Goal: Task Accomplishment & Management: Manage account settings

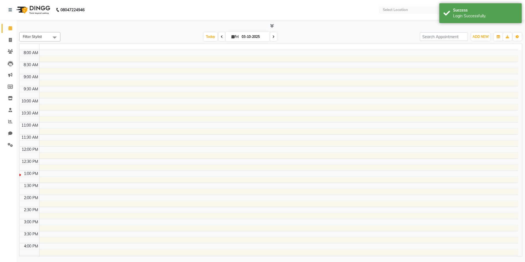
select select "en"
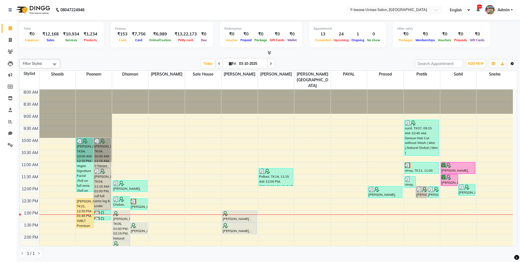
click at [515, 62] on button "Toggle Dropdown" at bounding box center [512, 64] width 9 height 8
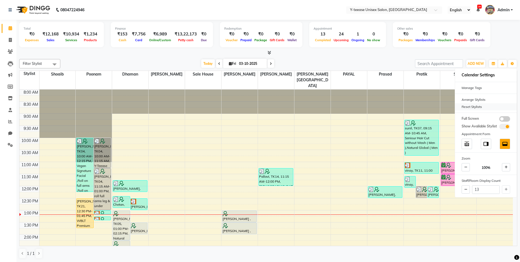
click at [470, 105] on div "Reset Stylists" at bounding box center [486, 106] width 62 height 7
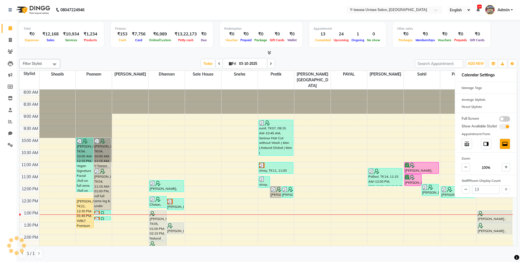
click at [399, 55] on div at bounding box center [268, 53] width 499 height 6
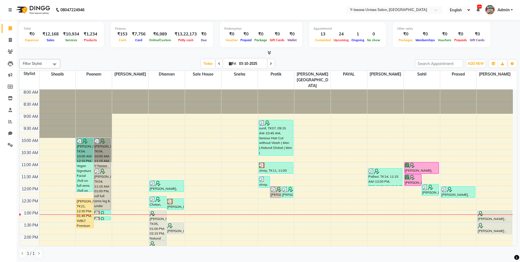
click at [495, 211] on div at bounding box center [495, 213] width 34 height 5
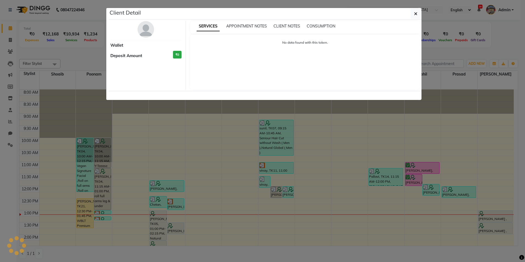
select select "7"
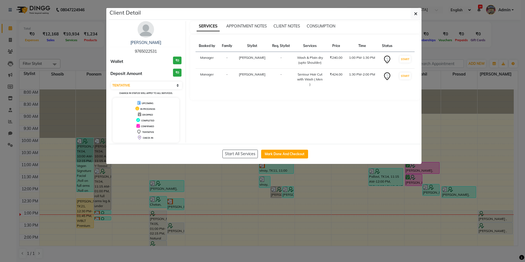
click at [143, 22] on img at bounding box center [145, 29] width 16 height 16
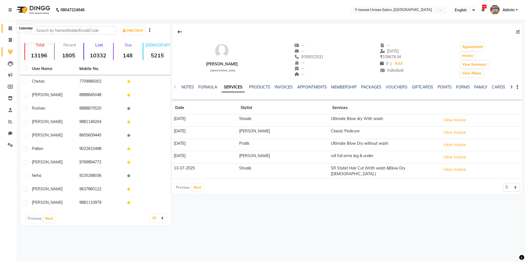
click at [7, 29] on span at bounding box center [10, 28] width 10 height 6
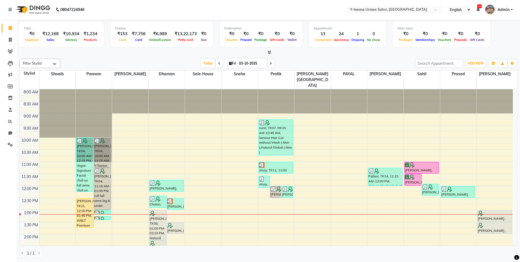
scroll to position [27, 0]
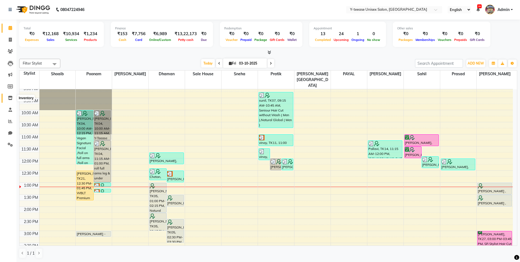
click at [11, 99] on icon at bounding box center [10, 98] width 5 height 4
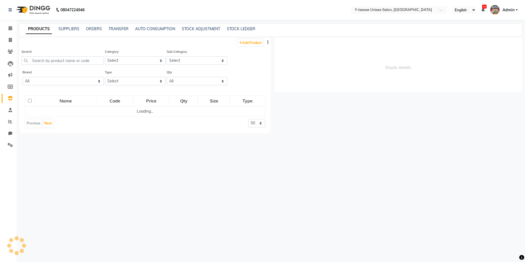
select select
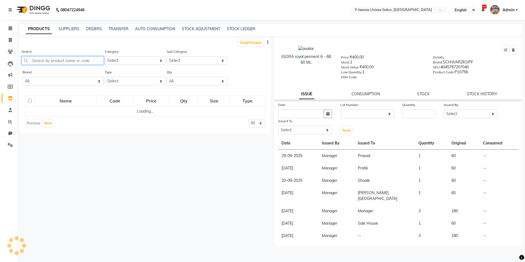
click at [70, 60] on input "text" at bounding box center [62, 60] width 82 height 9
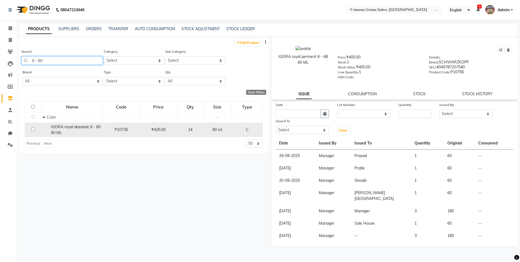
type input "6 - 60"
click at [88, 131] on div "IGORA royal absolute 6 - 60 60 ML" at bounding box center [72, 130] width 59 height 12
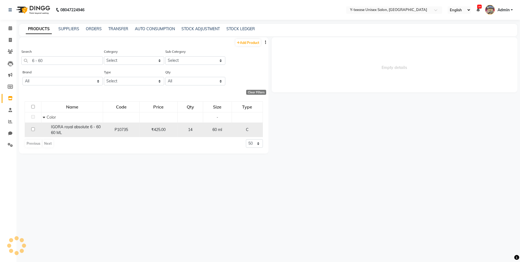
select select
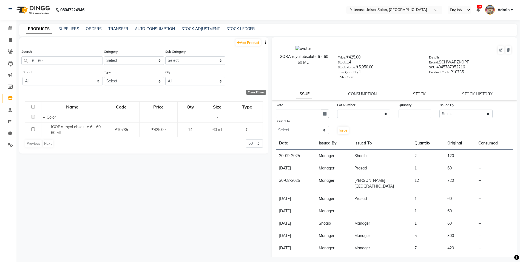
click at [418, 94] on link "STOCK" at bounding box center [419, 93] width 13 height 5
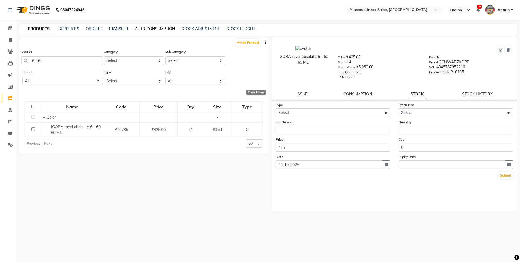
click at [166, 28] on link "AUTO CONSUMPTION" at bounding box center [155, 28] width 40 height 5
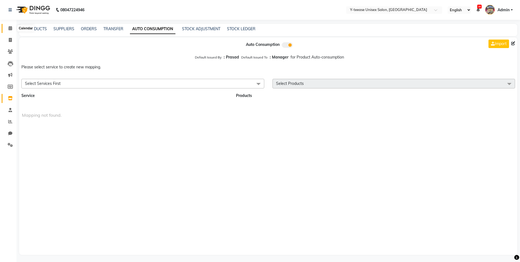
click at [12, 25] on span at bounding box center [10, 28] width 10 height 6
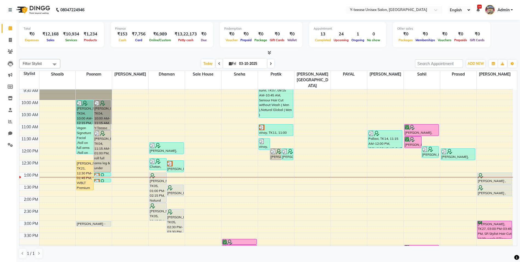
scroll to position [55, 0]
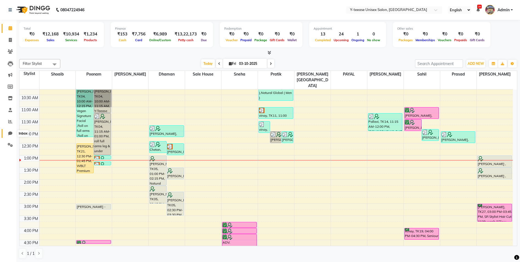
click at [9, 132] on icon at bounding box center [10, 133] width 4 height 4
select select "100"
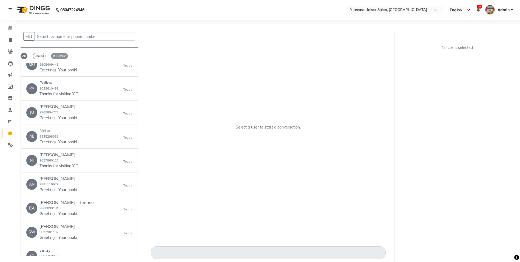
scroll to position [110, 0]
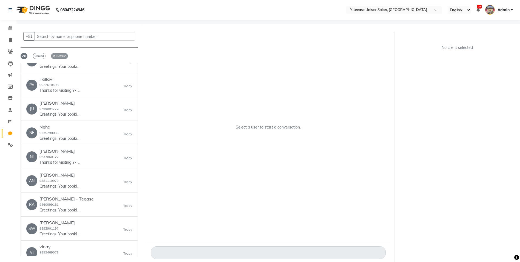
click at [62, 55] on span "Refresh" at bounding box center [59, 56] width 17 height 6
click at [78, 35] on input "text" at bounding box center [85, 36] width 101 height 9
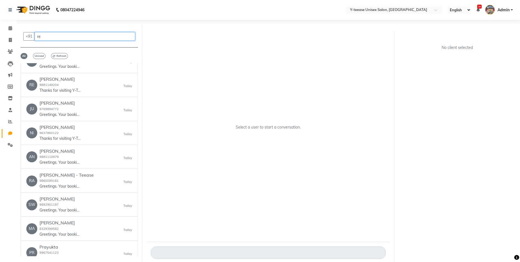
scroll to position [0, 0]
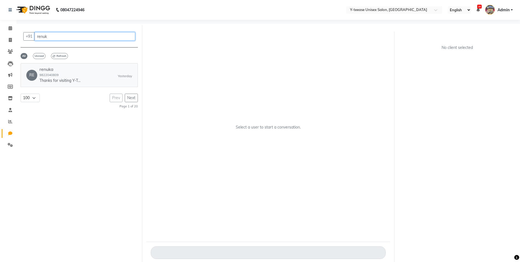
type input "renuk"
click at [86, 64] on link "RE [PERSON_NAME] 9822040809 Thanks for visiting Y-Teease Unisex Salon, [GEOGRAP…" at bounding box center [79, 75] width 117 height 24
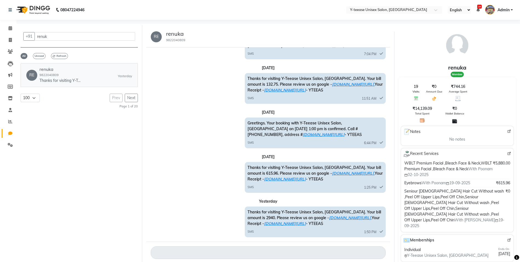
scroll to position [4, 0]
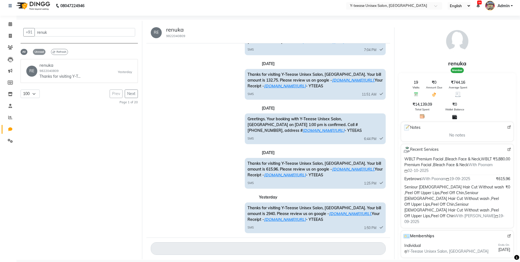
click at [37, 50] on span "Unread" at bounding box center [39, 52] width 13 height 6
click at [24, 50] on span "All" at bounding box center [24, 52] width 7 height 6
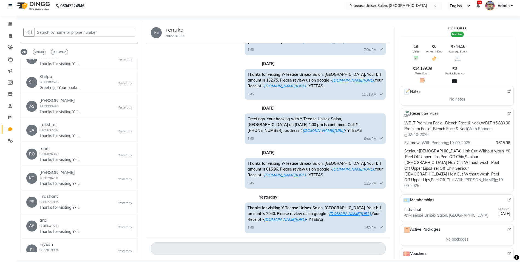
scroll to position [37, 0]
click at [11, 25] on icon at bounding box center [11, 24] width 4 height 4
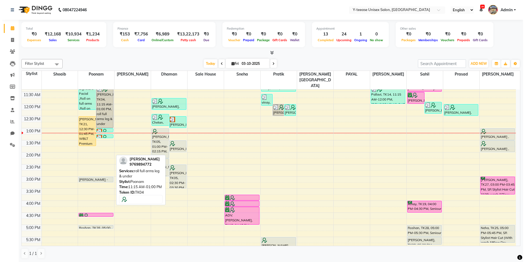
scroll to position [82, 0]
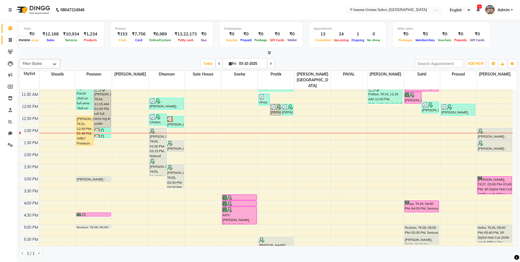
click at [10, 40] on icon at bounding box center [10, 40] width 3 height 4
select select "service"
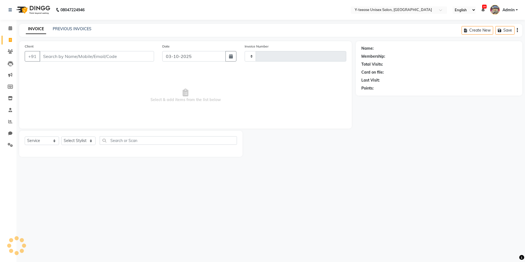
type input "8369"
select select "4"
click at [78, 139] on select "Select Stylist" at bounding box center [78, 140] width 34 height 9
click at [78, 139] on select "Select Stylist [PERSON_NAME] [PERSON_NAME] nagar Manager Mosin [PERSON_NAME] [P…" at bounding box center [84, 140] width 47 height 9
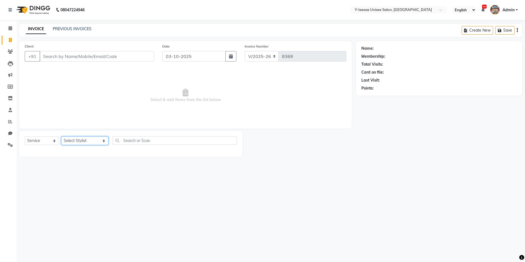
select select "92975"
click at [61, 136] on select "Select Stylist [PERSON_NAME] [PERSON_NAME] nagar Manager Mosin [PERSON_NAME] [P…" at bounding box center [84, 140] width 47 height 9
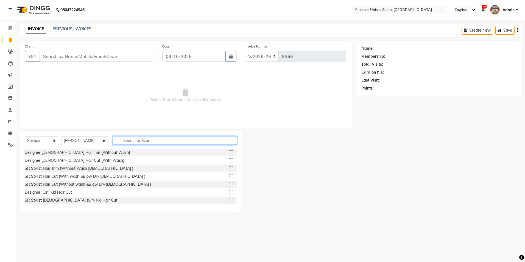
click at [128, 137] on input "text" at bounding box center [174, 140] width 124 height 9
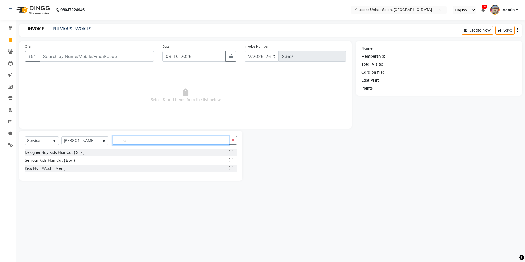
type input "d"
type input "shav"
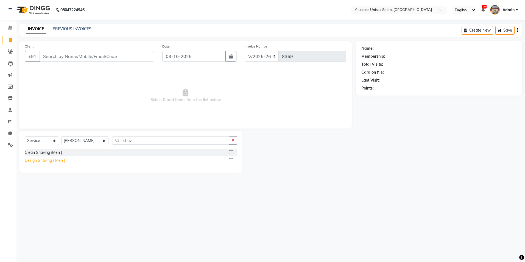
click at [51, 159] on div "Design Shaving ( Men )" at bounding box center [45, 160] width 40 height 6
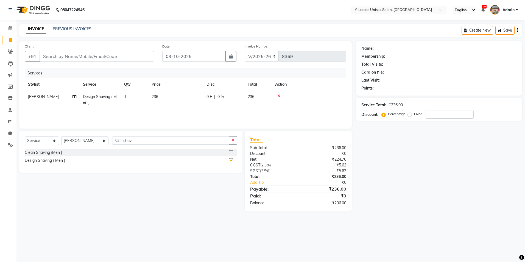
checkbox input "false"
click at [83, 56] on input "Client" at bounding box center [97, 56] width 114 height 10
type input "g"
type input "0"
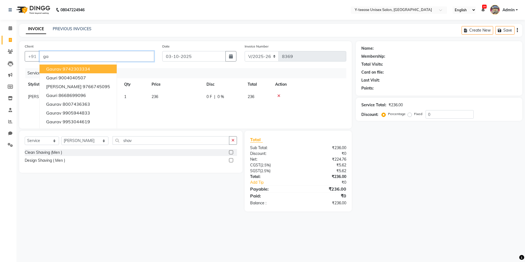
type input "g"
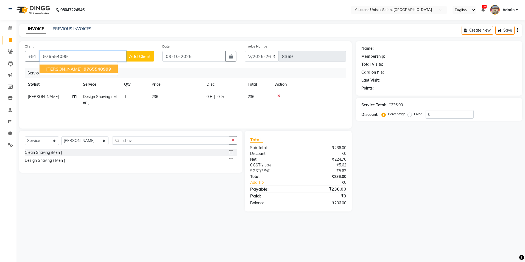
click at [87, 68] on span "976554099" at bounding box center [96, 68] width 25 height 5
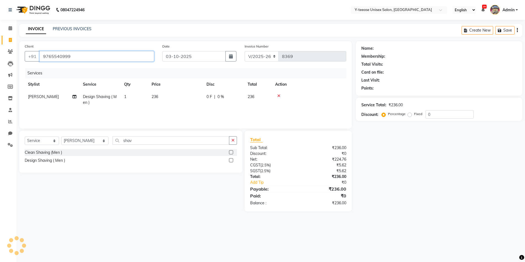
type input "9765540999"
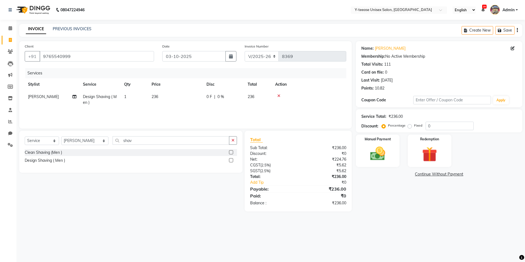
click at [97, 96] on span "Design Shaving ( Men )" at bounding box center [100, 99] width 34 height 11
select select "92975"
click at [380, 142] on div "Manual Payment" at bounding box center [377, 151] width 45 height 34
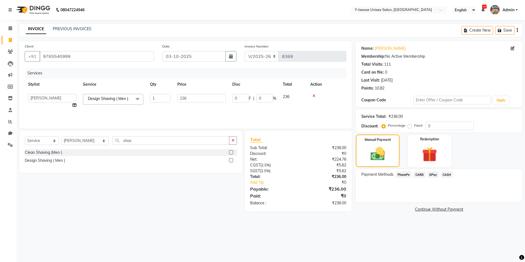
click at [430, 173] on span "GPay" at bounding box center [432, 174] width 11 height 6
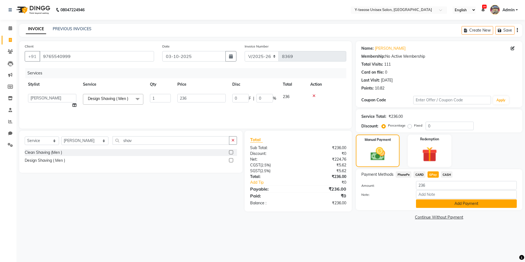
click at [434, 206] on button "Add Payment" at bounding box center [466, 203] width 101 height 9
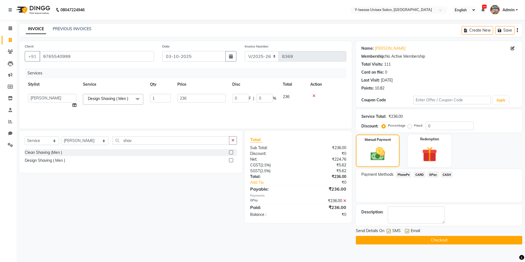
click at [375, 241] on button "Checkout" at bounding box center [439, 240] width 166 height 9
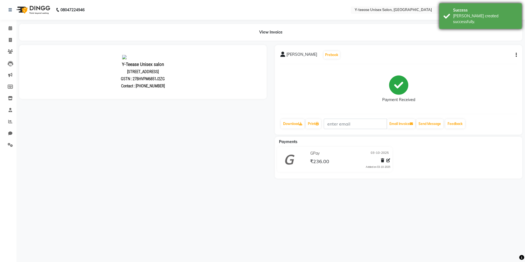
drag, startPoint x: 472, startPoint y: 6, endPoint x: 469, endPoint y: 7, distance: 3.1
click at [471, 6] on div "Success [PERSON_NAME] created successfully." at bounding box center [480, 16] width 82 height 26
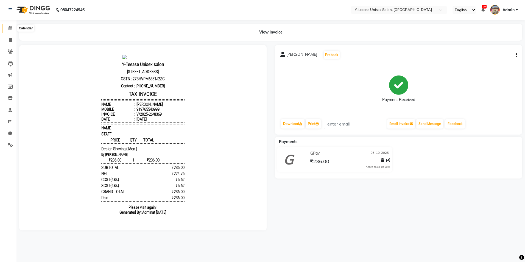
click at [12, 26] on span at bounding box center [10, 28] width 10 height 6
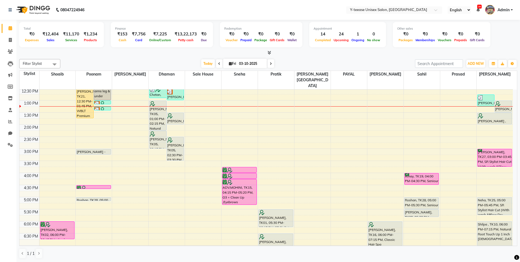
scroll to position [82, 0]
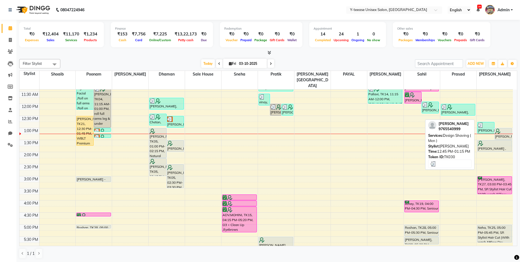
click at [489, 122] on div at bounding box center [486, 124] width 16 height 5
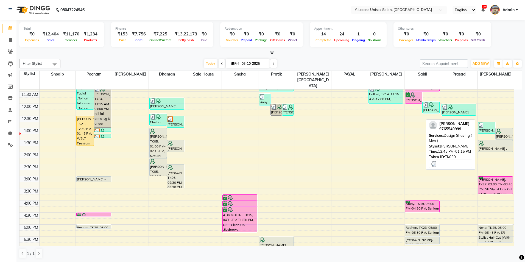
select select "3"
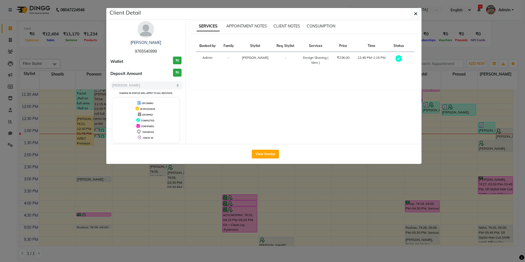
click at [140, 26] on img at bounding box center [145, 29] width 16 height 16
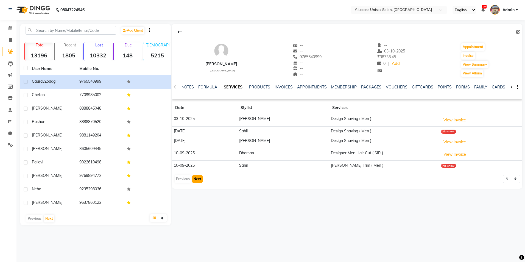
click at [195, 180] on button "Next" at bounding box center [197, 179] width 10 height 8
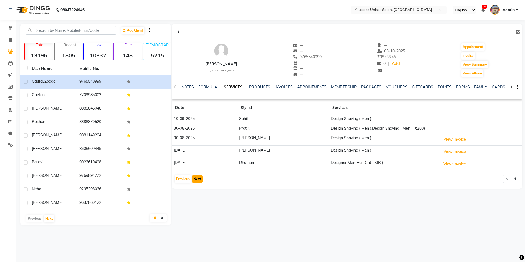
click at [195, 180] on button "Next" at bounding box center [197, 179] width 10 height 8
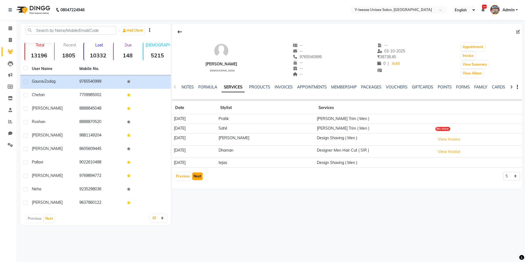
click at [196, 177] on button "Next" at bounding box center [197, 176] width 10 height 8
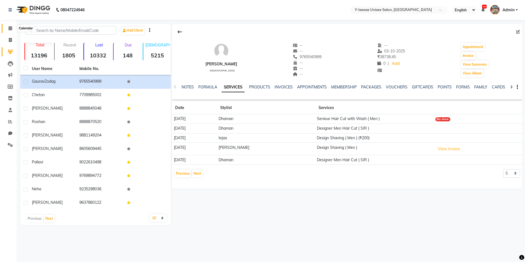
drag, startPoint x: 7, startPoint y: 29, endPoint x: 13, endPoint y: 32, distance: 6.5
click at [7, 28] on span at bounding box center [10, 28] width 10 height 6
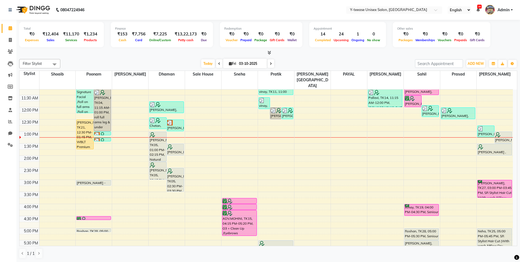
scroll to position [82, 0]
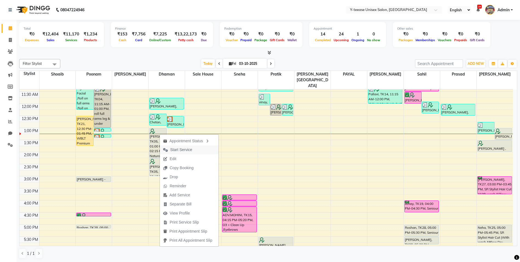
click at [187, 147] on span "Start Service" at bounding box center [181, 150] width 22 height 6
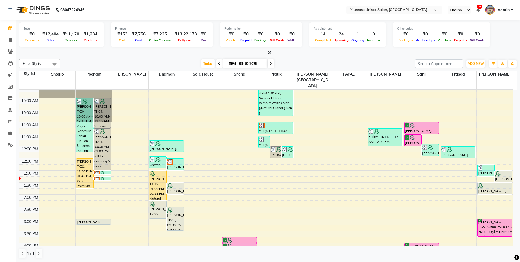
scroll to position [55, 0]
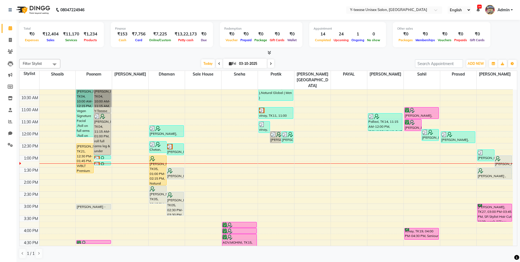
click at [348, 160] on div "8:00 AM 8:30 AM 9:00 AM 9:30 AM 10:00 AM 10:30 AM 11:00 AM 11:30 AM 12:00 PM 12…" at bounding box center [266, 216] width 494 height 362
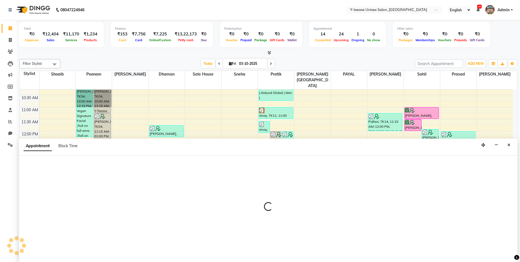
scroll to position [0, 0]
select select "73210"
select select "tentative"
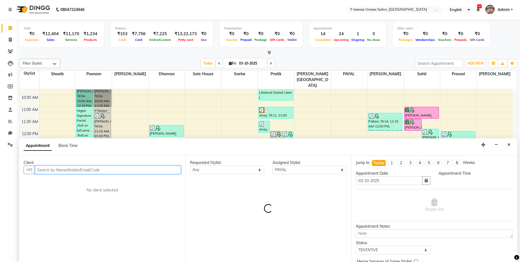
select select "810"
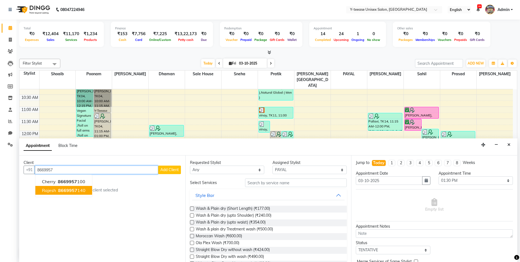
click at [69, 192] on span "8669957" at bounding box center [67, 189] width 19 height 5
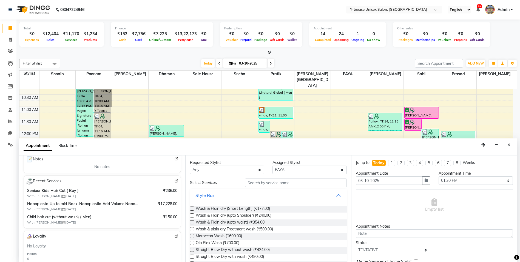
scroll to position [82, 0]
type input "8669957140"
click at [269, 182] on input "text" at bounding box center [296, 182] width 102 height 9
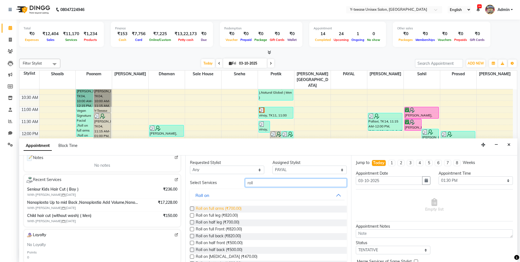
scroll to position [28, 0]
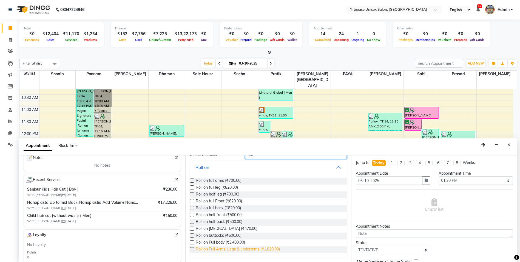
type input "roll"
click at [224, 247] on span "Roll on Full Arms, Legs & underarms (₹1,820.00)" at bounding box center [238, 249] width 84 height 7
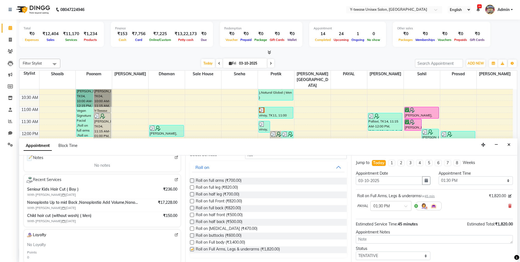
checkbox input "false"
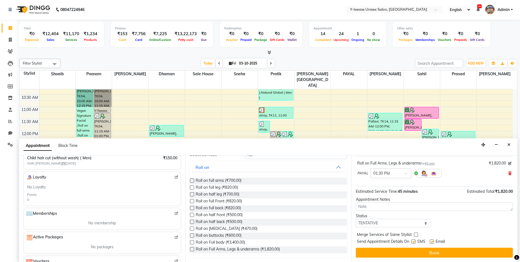
scroll to position [160, 0]
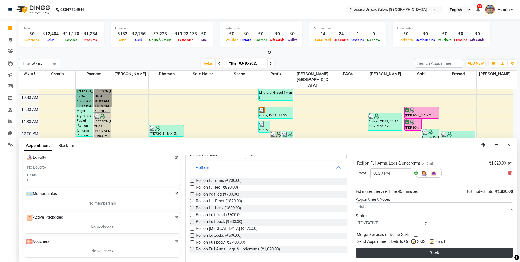
click at [419, 250] on button "Book" at bounding box center [434, 252] width 157 height 10
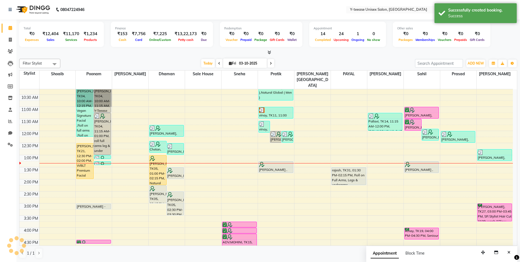
scroll to position [0, 0]
click at [470, 16] on div "Success" at bounding box center [481, 16] width 64 height 6
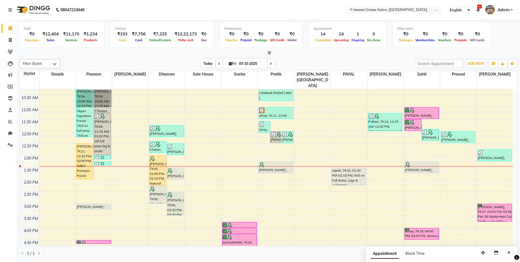
click at [201, 63] on span "Today" at bounding box center [208, 63] width 14 height 9
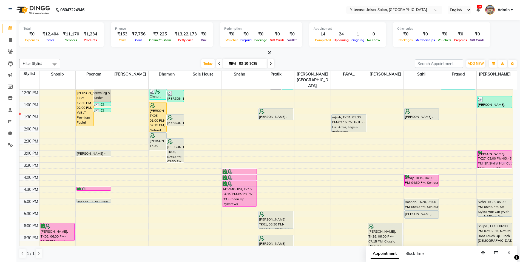
scroll to position [121, 0]
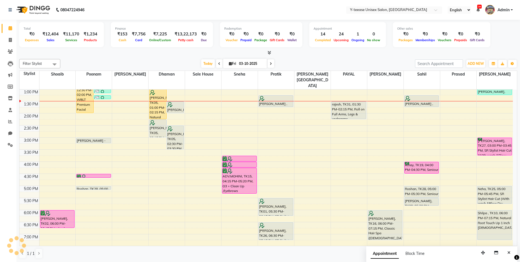
click at [272, 66] on span at bounding box center [271, 63] width 7 height 9
type input "04-10-2025"
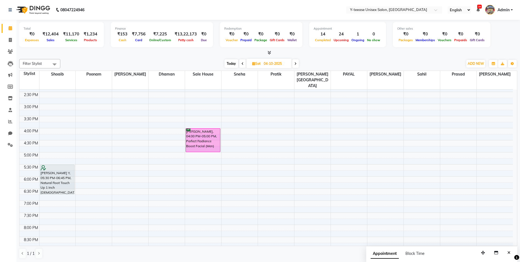
scroll to position [176, 0]
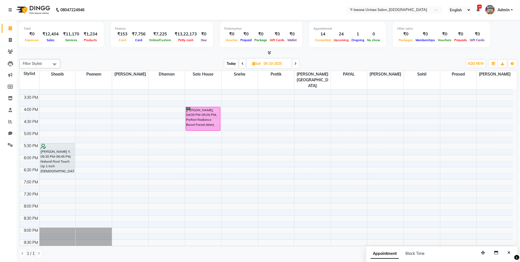
click at [274, 134] on div "8:00 AM 8:30 AM 9:00 AM 9:30 AM 10:00 AM 10:30 AM 11:00 AM 11:30 AM 12:00 PM 12…" at bounding box center [266, 95] width 494 height 362
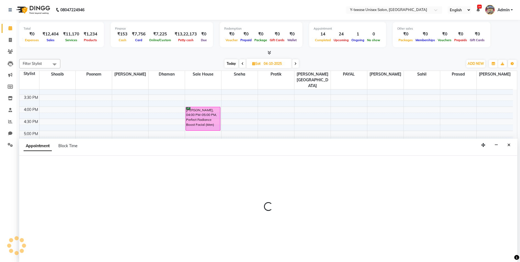
scroll to position [0, 0]
select select "67330"
select select "tentative"
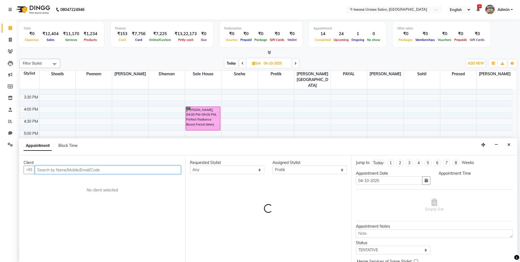
select select "1050"
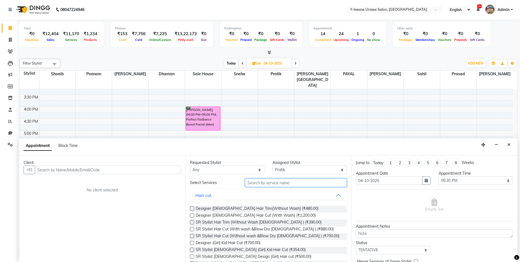
click at [271, 181] on input "text" at bounding box center [296, 182] width 102 height 9
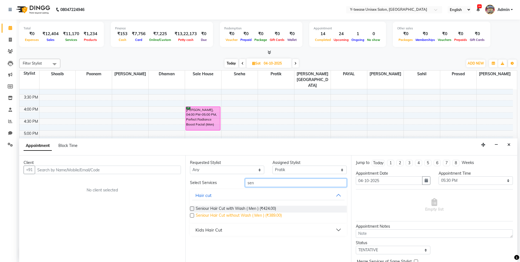
type input "sen"
click at [241, 217] on span "Seniour Hair Cut without Wash ( Men ) (₹389.00)" at bounding box center [239, 215] width 86 height 7
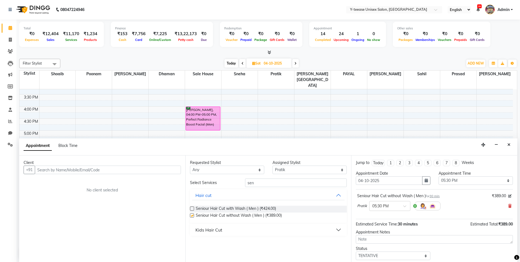
checkbox input "false"
click at [265, 182] on input "sen" at bounding box center [296, 182] width 102 height 9
click at [265, 182] on input "o" at bounding box center [296, 182] width 102 height 9
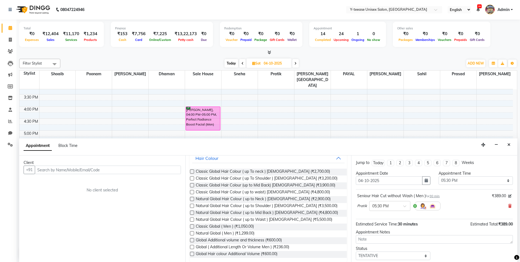
scroll to position [42, 0]
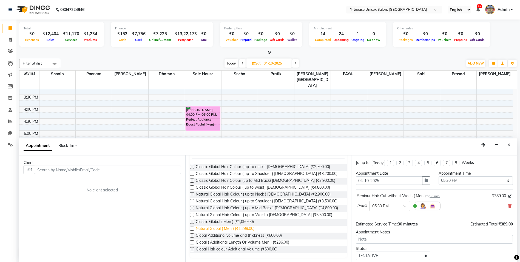
type input "[PERSON_NAME]"
click at [227, 229] on span "Natural Global ( Men ) (₹1,299.00)" at bounding box center [225, 229] width 59 height 7
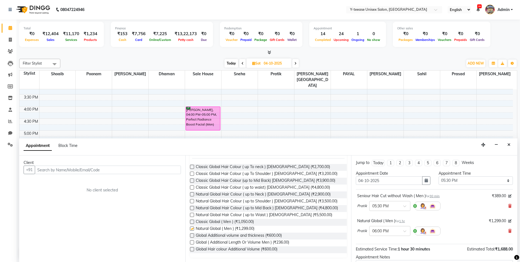
checkbox input "false"
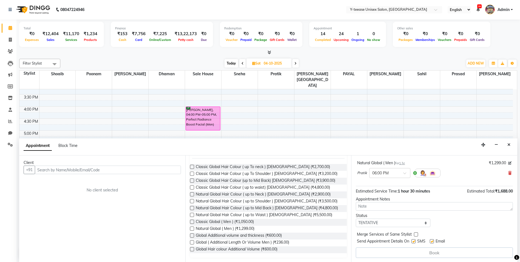
scroll to position [58, 0]
click at [385, 225] on select "Select TENTATIVE CONFIRM UPCOMING" at bounding box center [393, 222] width 74 height 9
select select "confirm booking"
click at [356, 218] on select "Select TENTATIVE CONFIRM UPCOMING" at bounding box center [393, 222] width 74 height 9
click at [101, 169] on input "text" at bounding box center [108, 169] width 146 height 9
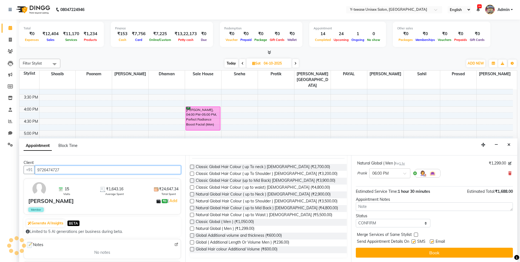
scroll to position [58, 0]
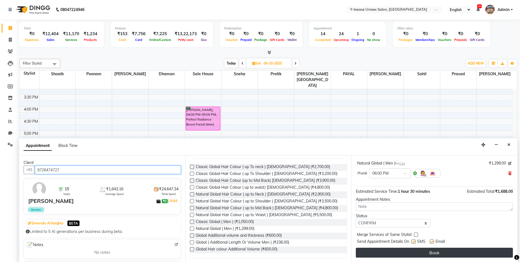
type input "9726474727"
click at [405, 255] on button "Book" at bounding box center [434, 252] width 157 height 10
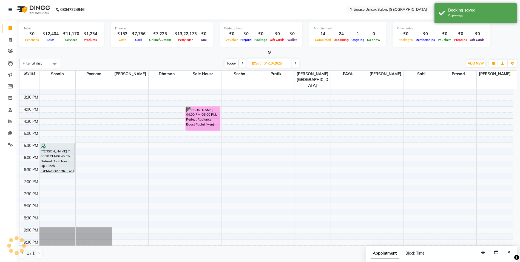
scroll to position [0, 0]
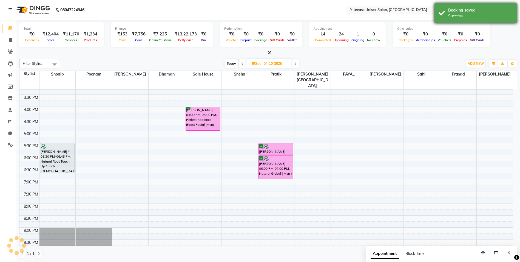
click at [490, 8] on div "Booking saved" at bounding box center [481, 10] width 64 height 6
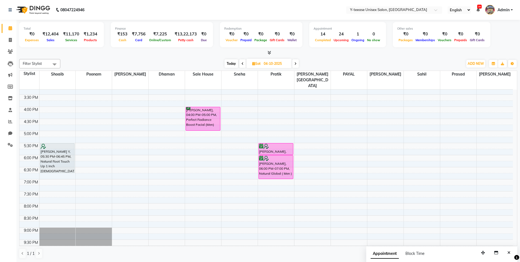
click at [233, 62] on span "Today" at bounding box center [232, 63] width 14 height 9
type input "03-10-2025"
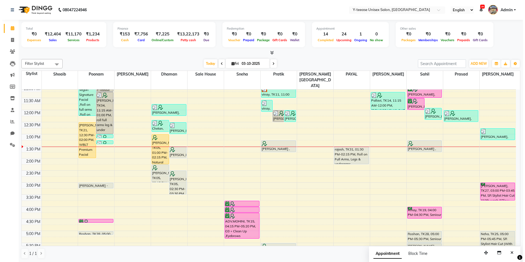
scroll to position [66, 0]
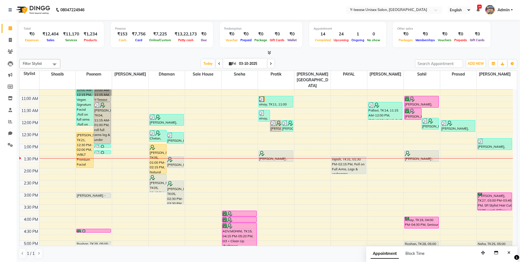
click at [240, 62] on input "03-10-2025" at bounding box center [251, 64] width 27 height 8
select select "10"
select select "2025"
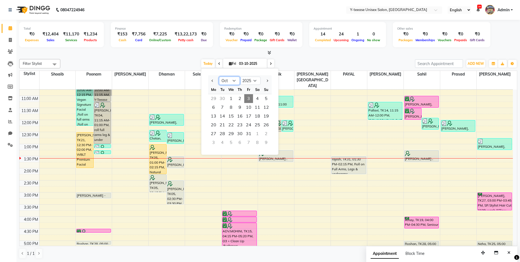
click at [235, 78] on select "Jan Feb Mar Apr May Jun [DATE] Aug Sep Oct Nov Dec" at bounding box center [229, 81] width 21 height 8
click at [323, 61] on div "[DATE] [DATE] Jan Feb Mar Apr May Jun [DATE] Aug Sep Oct Nov [DATE] 2016 2017 2…" at bounding box center [238, 64] width 350 height 8
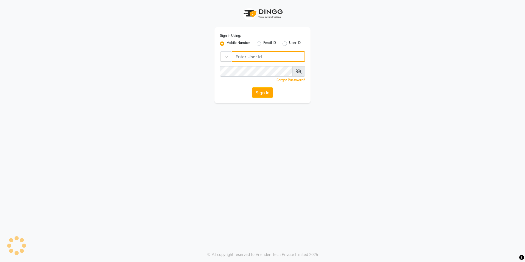
type input "8999679795"
click at [262, 93] on button "Sign In" at bounding box center [262, 92] width 21 height 10
